Goal: Check status: Check status

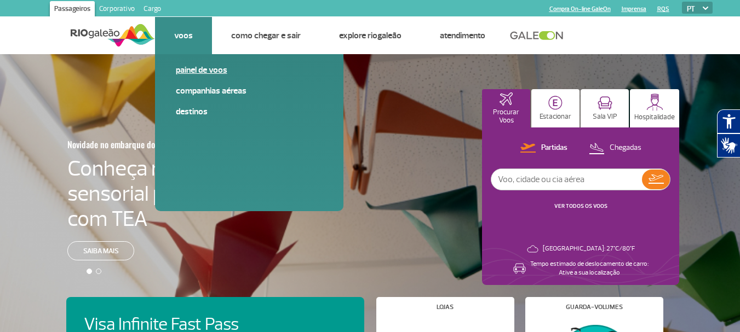
click at [203, 70] on link "Painel de voos" at bounding box center [249, 70] width 147 height 12
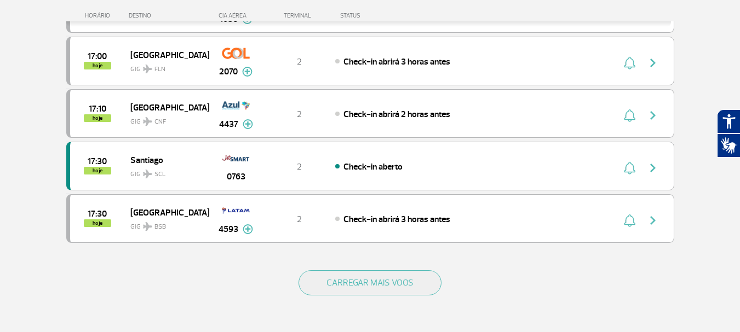
scroll to position [1027, 0]
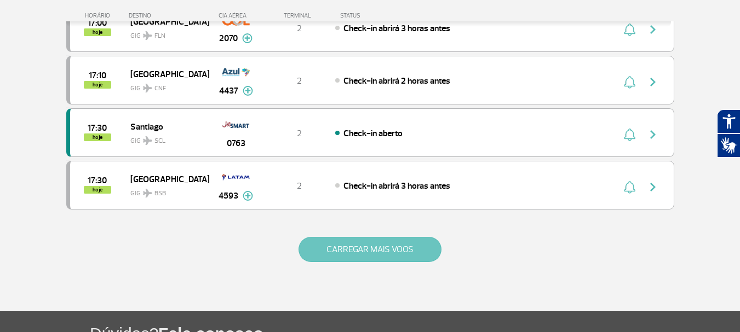
click at [367, 254] on button "CARREGAR MAIS VOOS" at bounding box center [369, 249] width 143 height 25
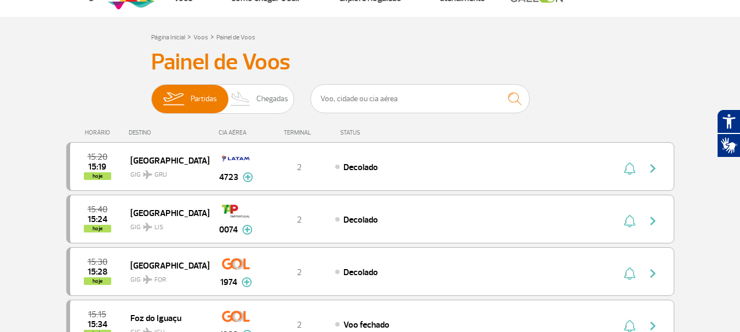
scroll to position [46, 0]
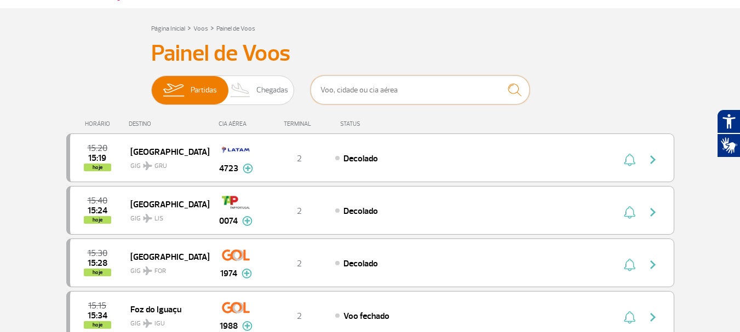
click at [384, 87] on input "text" at bounding box center [419, 90] width 219 height 29
type input "[GEOGRAPHIC_DATA]"
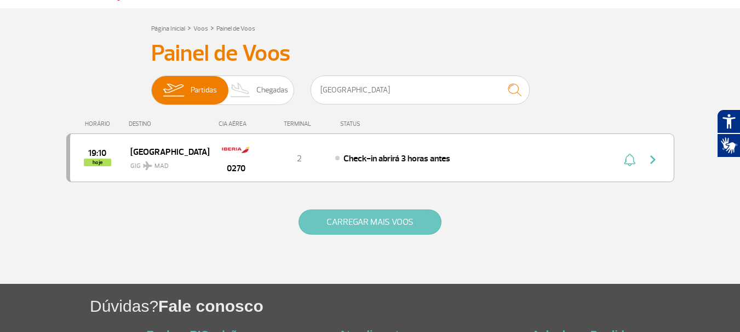
click at [326, 229] on button "CARREGAR MAIS VOOS" at bounding box center [369, 222] width 143 height 25
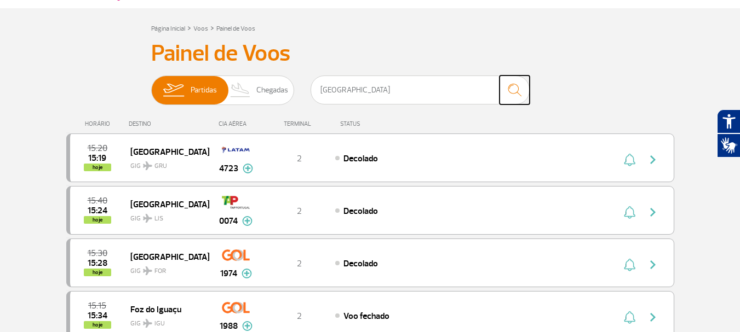
click at [512, 90] on img "submit" at bounding box center [515, 90] width 24 height 22
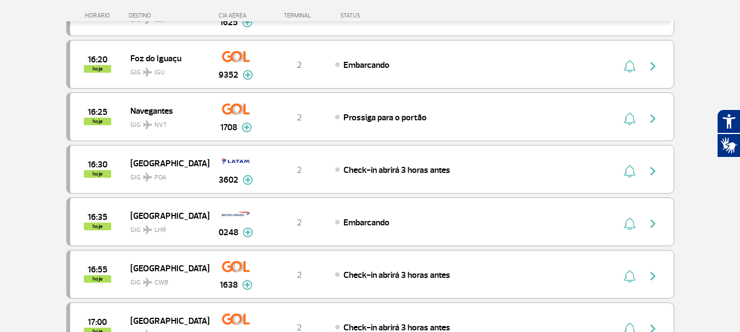
scroll to position [759, 0]
